Goal: Task Accomplishment & Management: Manage account settings

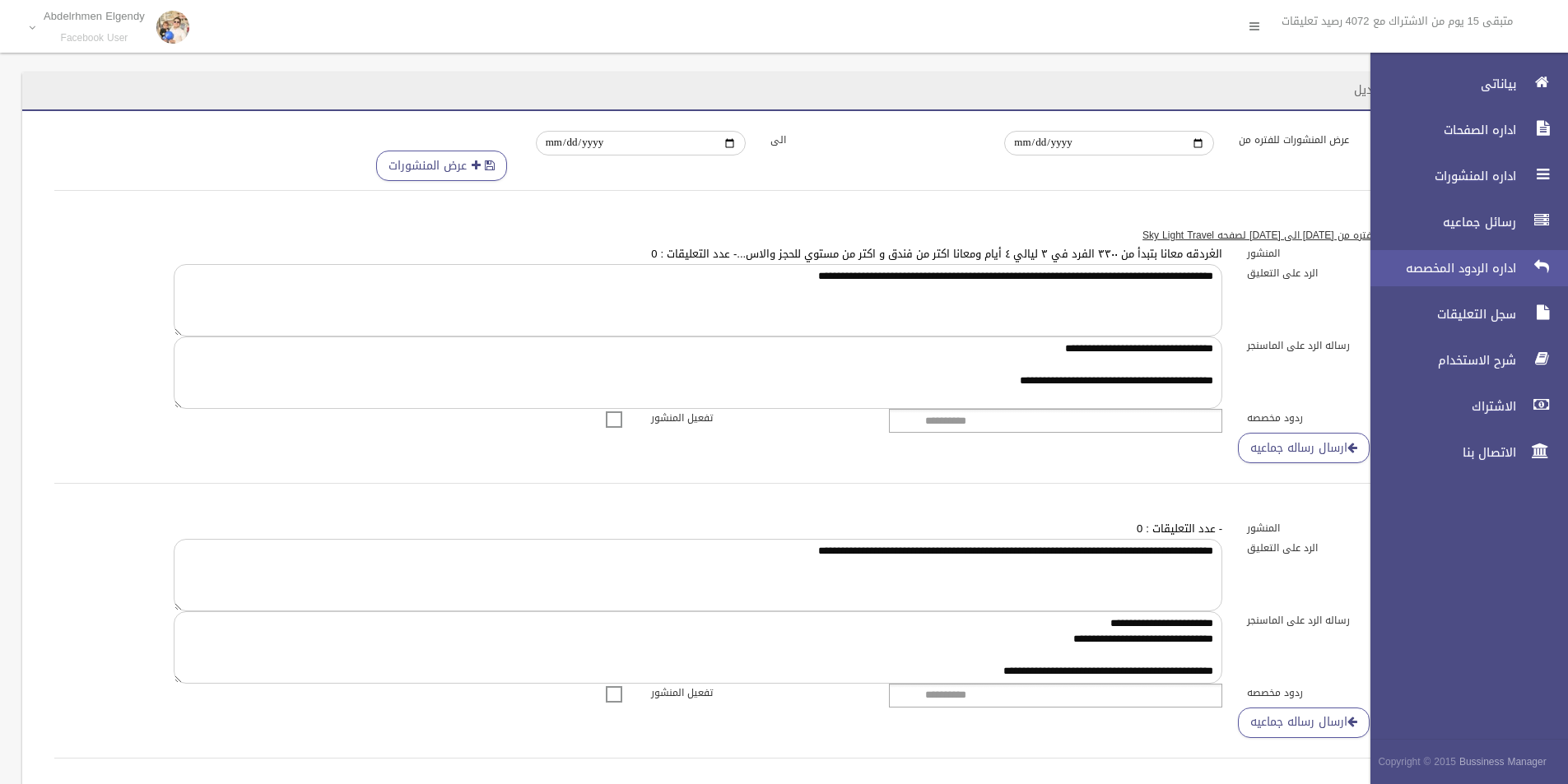
scroll to position [400, 0]
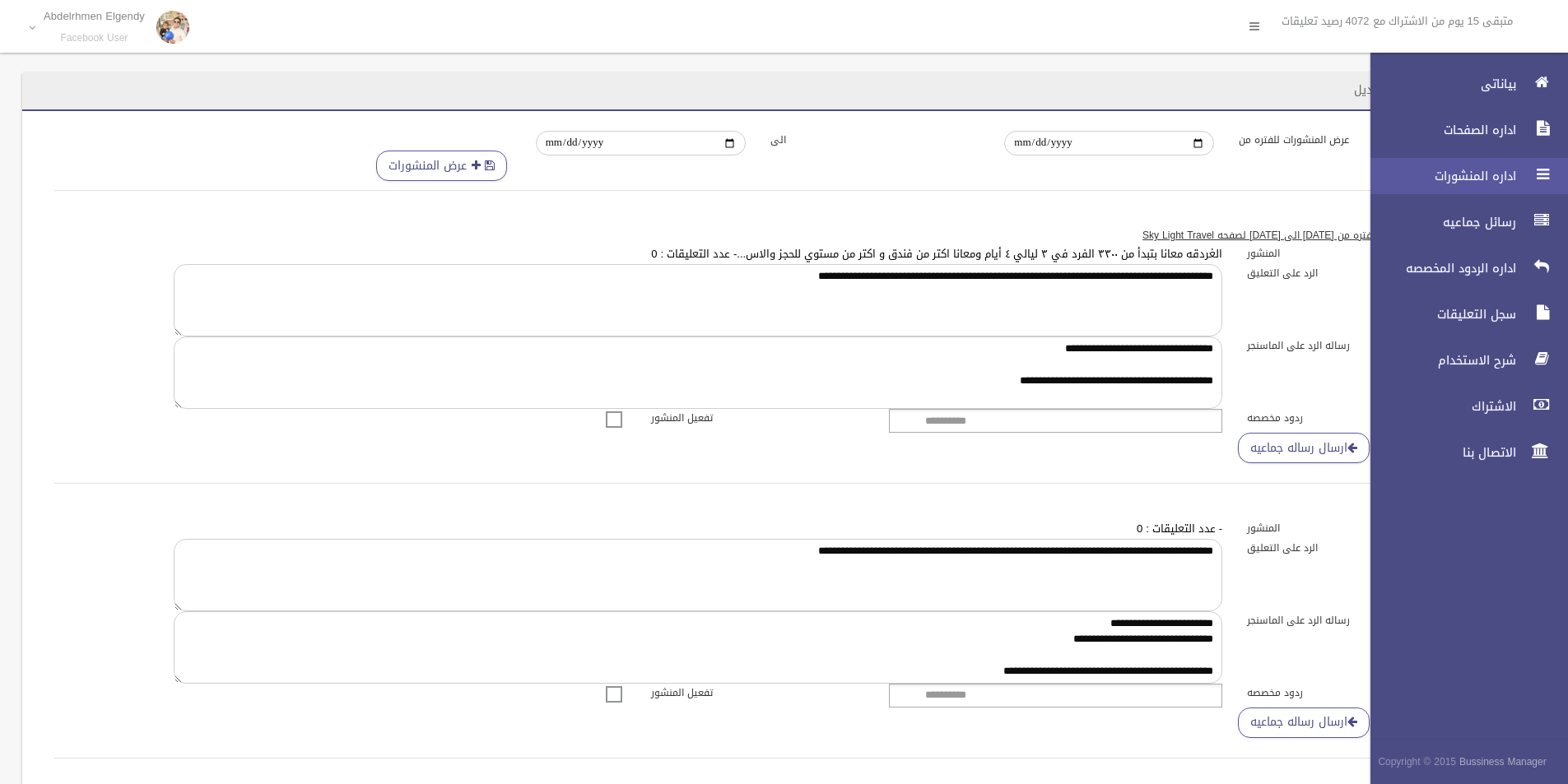
click at [1481, 170] on span "اداره المنشورات" at bounding box center [1439, 176] width 165 height 17
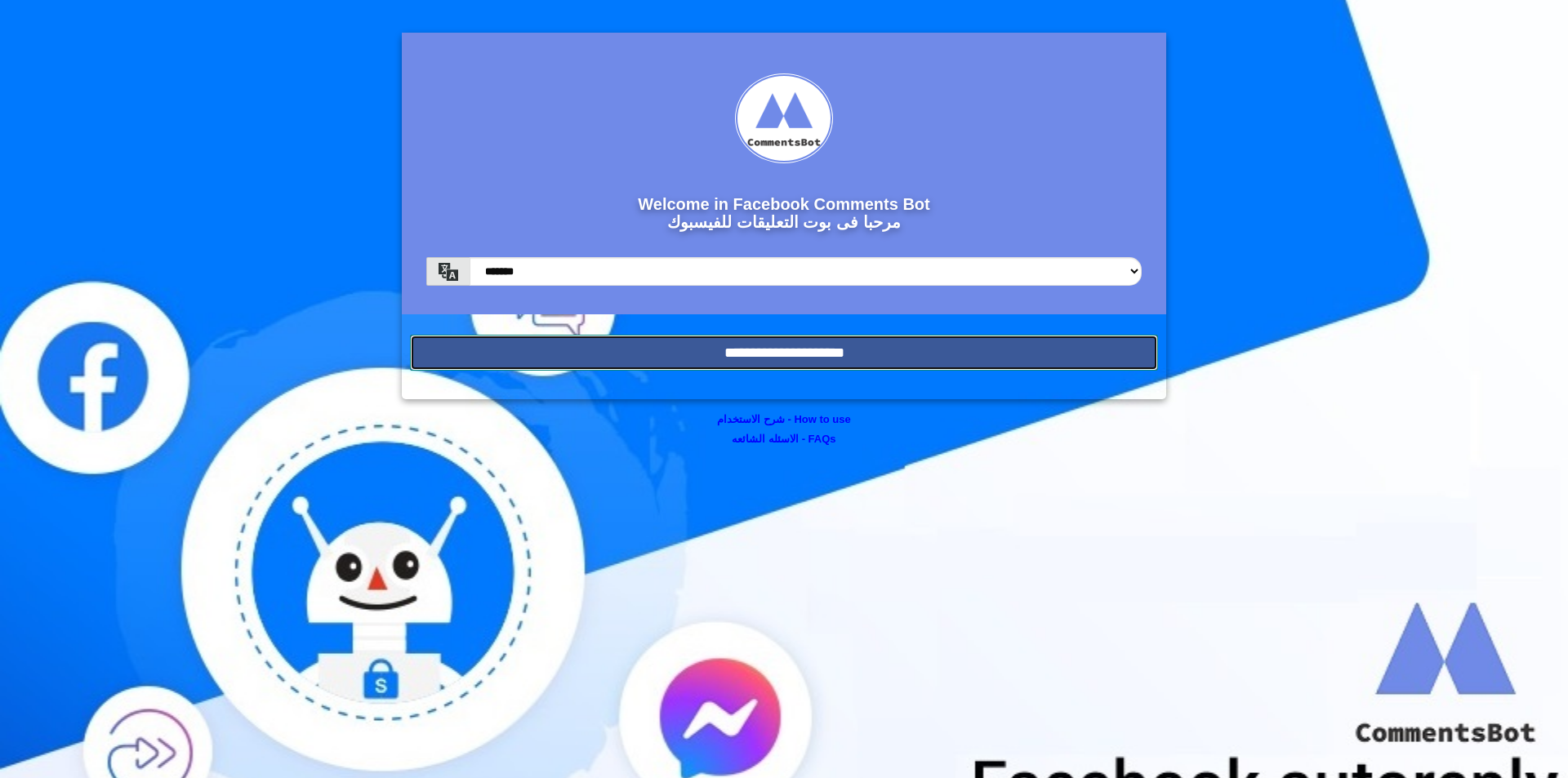
click at [1033, 339] on input "**********" at bounding box center [783, 353] width 748 height 36
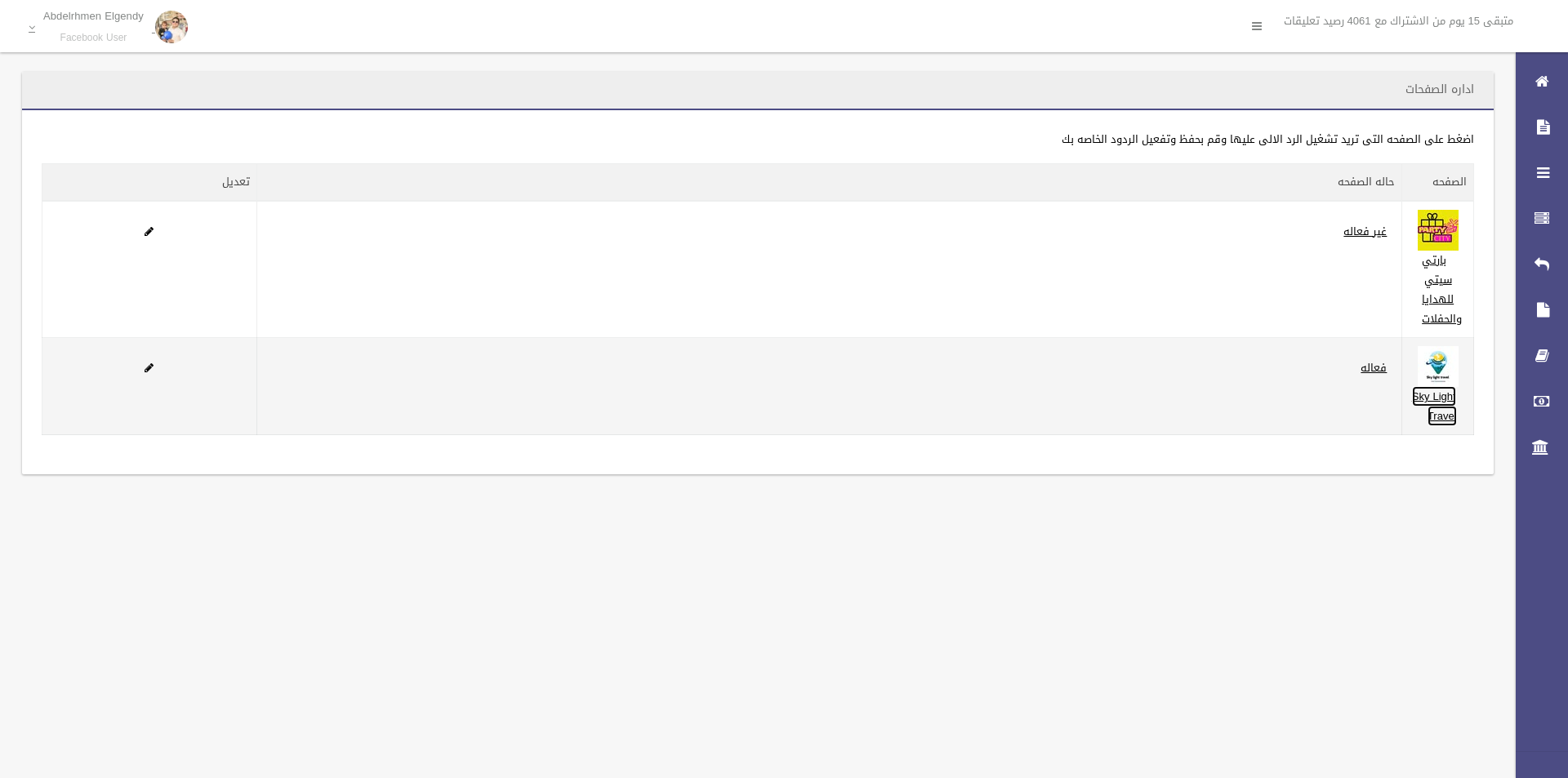
click at [1414, 401] on link "Sky Light Travel" at bounding box center [1434, 406] width 45 height 40
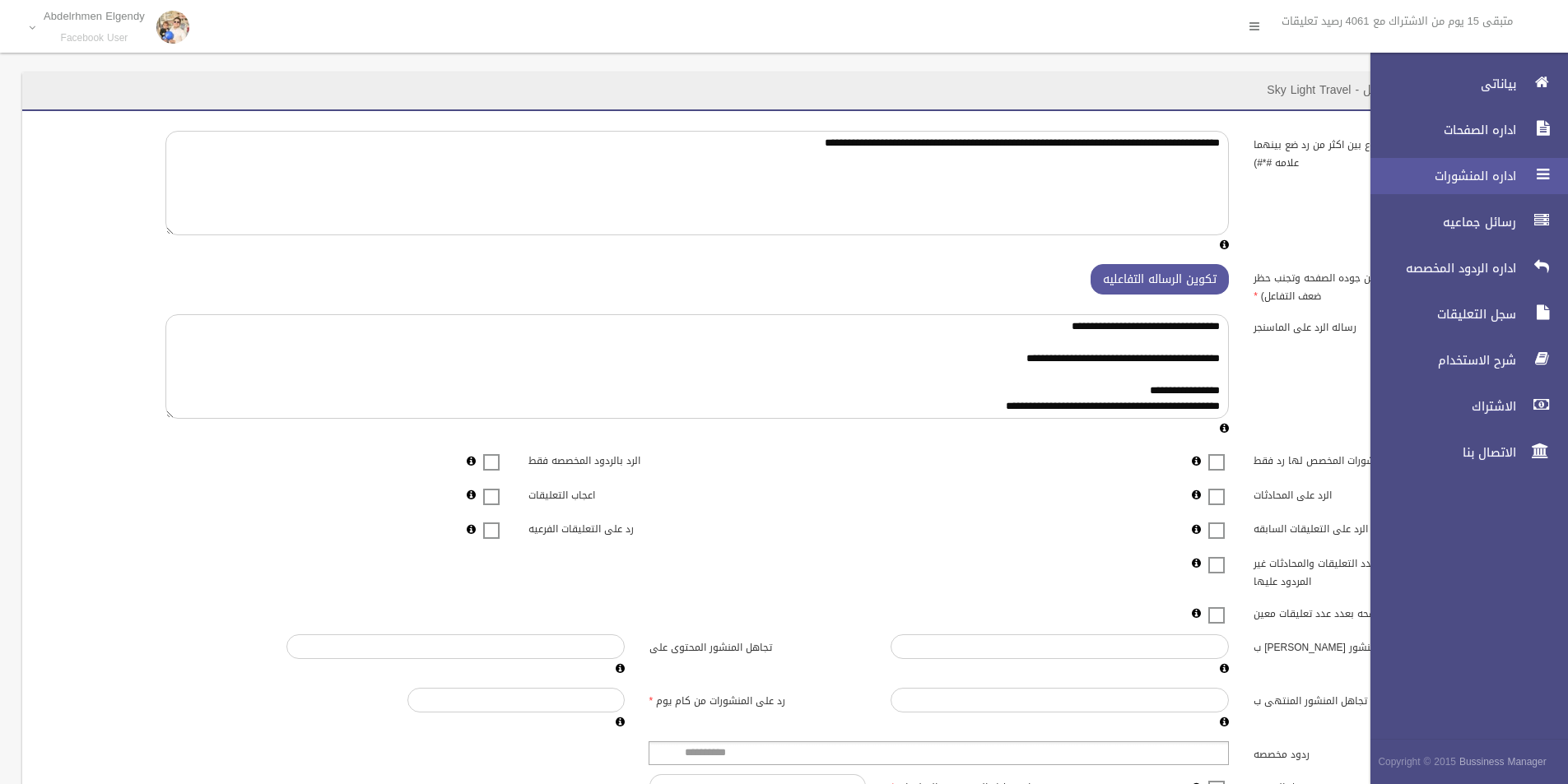
click at [1474, 174] on span "اداره المنشورات" at bounding box center [1439, 176] width 165 height 17
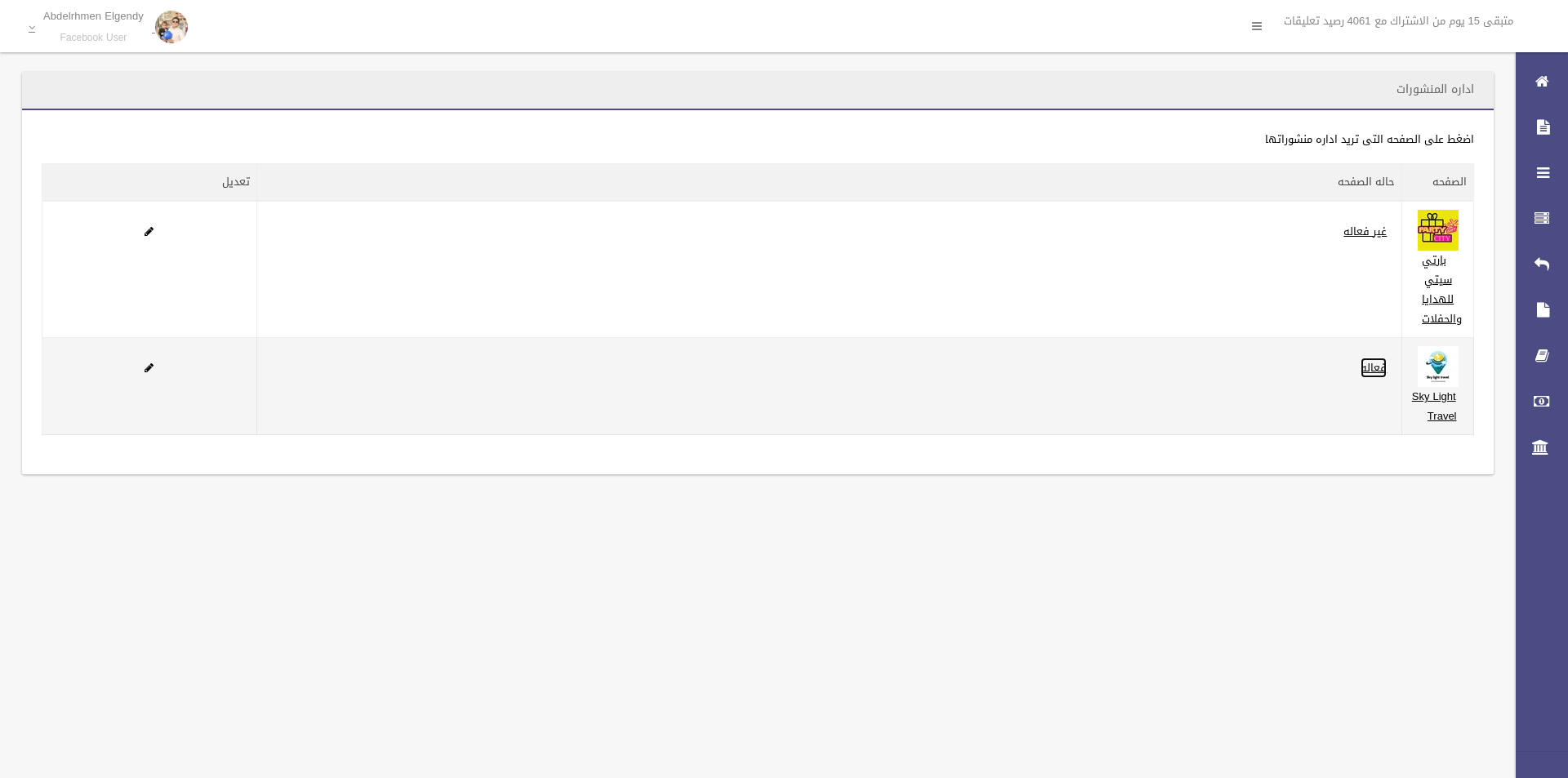
click at [1378, 365] on link "فعاله" at bounding box center [1374, 368] width 26 height 21
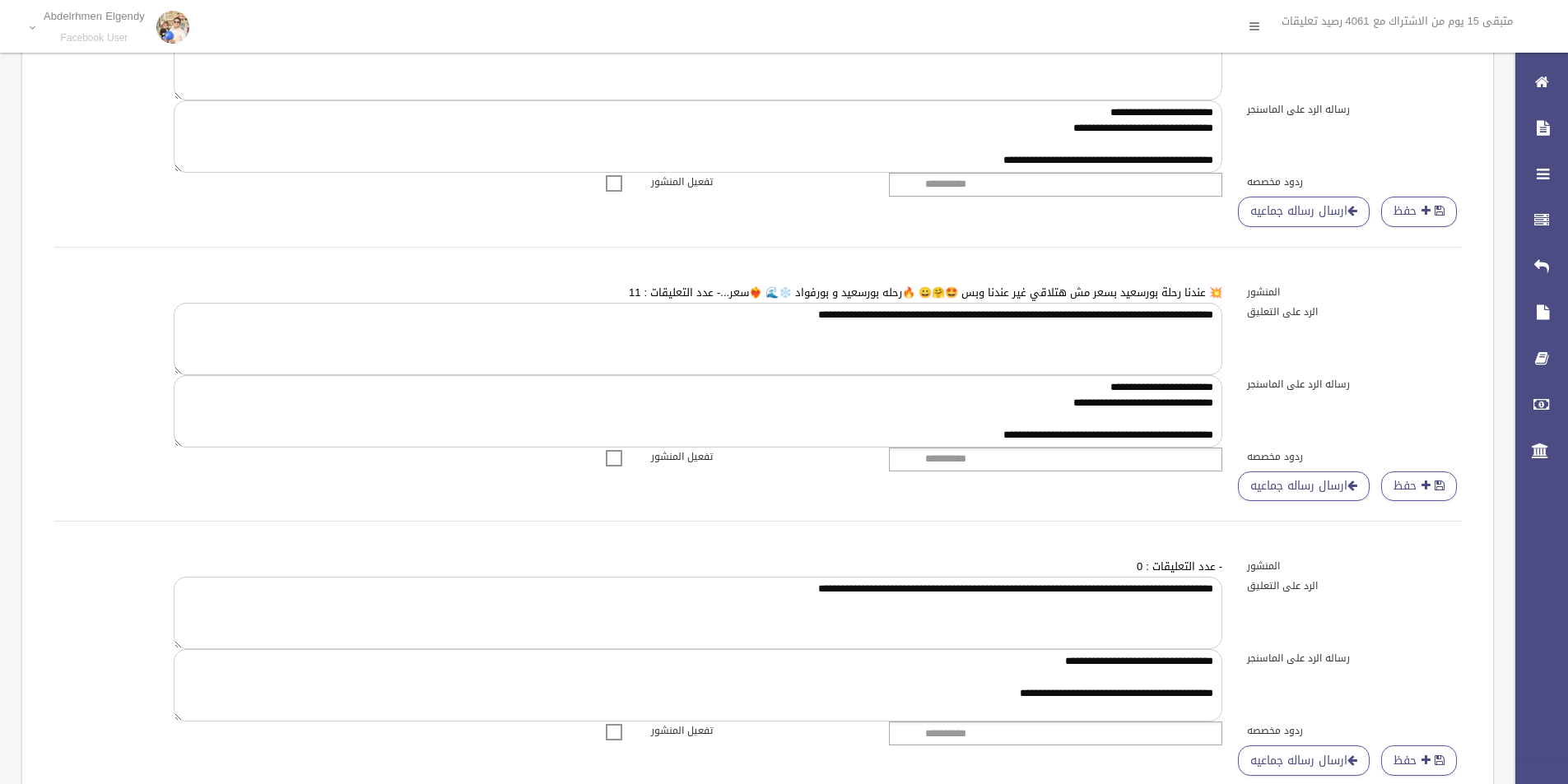
scroll to position [1234, 0]
